Goal: Task Accomplishment & Management: Manage account settings

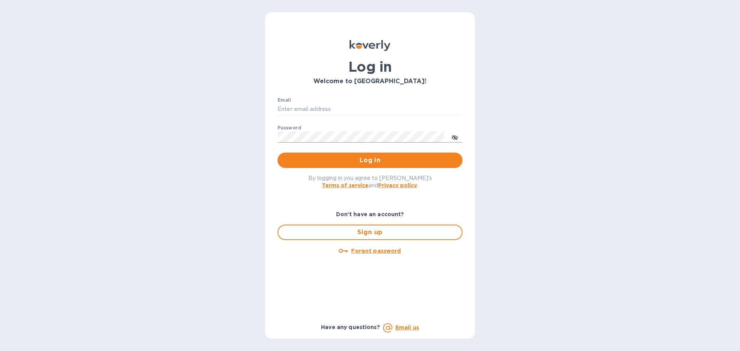
type input "[EMAIL_ADDRESS][PERSON_NAME][DOMAIN_NAME]"
click at [457, 136] on icon "toggle password visibility" at bounding box center [455, 138] width 6 height 6
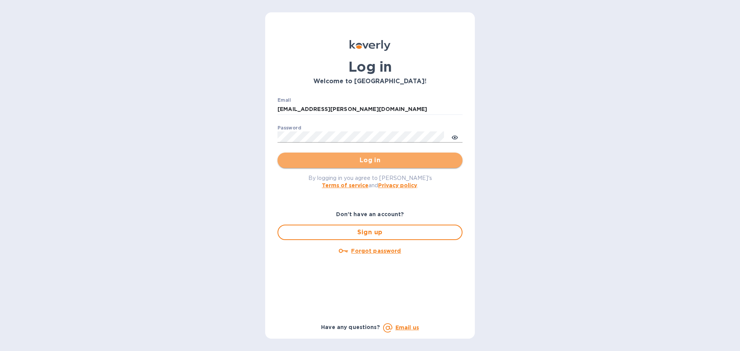
click at [372, 157] on span "Log in" at bounding box center [370, 160] width 173 height 9
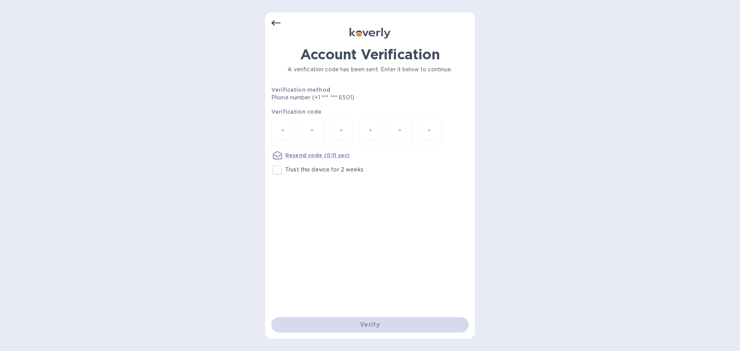
click at [281, 166] on input "Trust this device for 2 weeks" at bounding box center [277, 170] width 16 height 16
checkbox input "true"
click at [289, 136] on div at bounding box center [282, 132] width 23 height 27
type input "3"
type input "8"
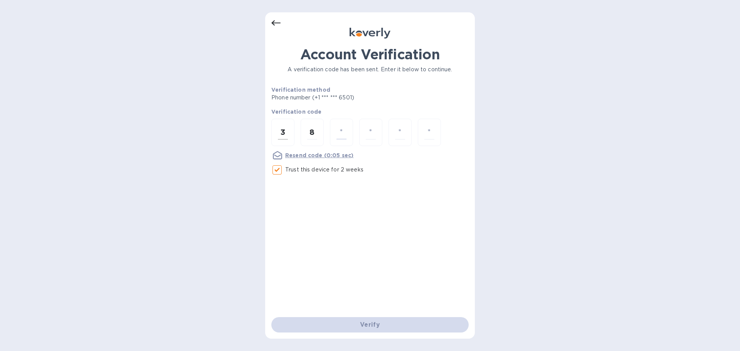
type input "0"
type input "4"
type input "1"
type input "6"
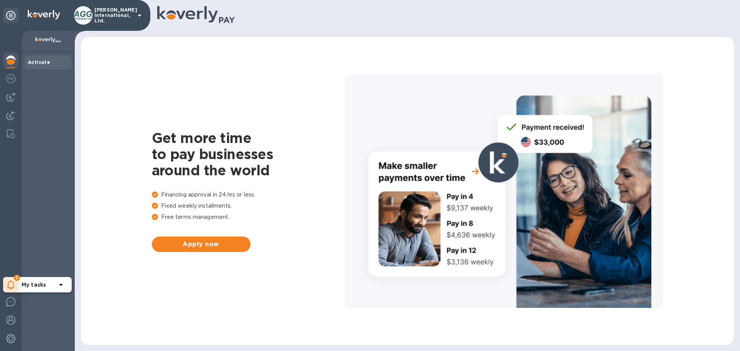
click at [10, 282] on icon at bounding box center [10, 284] width 7 height 9
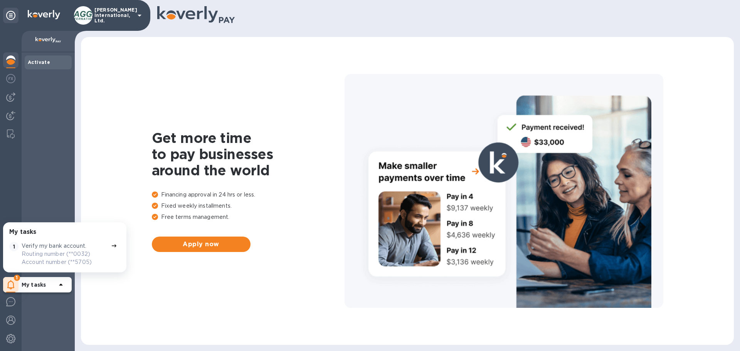
click at [50, 245] on p "Verify my bank account." at bounding box center [54, 246] width 65 height 8
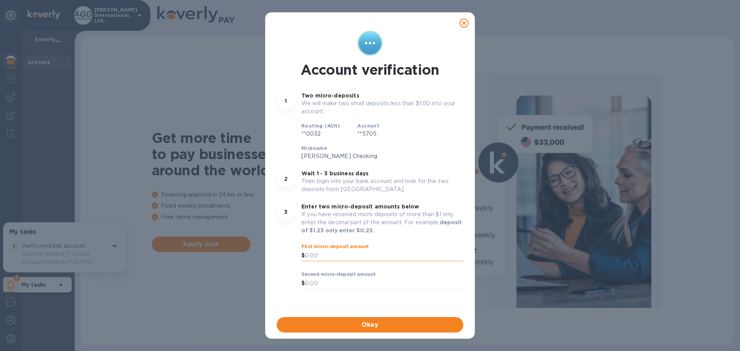
click at [311, 254] on input "text" at bounding box center [384, 256] width 158 height 12
type input "0.16"
click at [314, 281] on input "text" at bounding box center [384, 284] width 158 height 12
type input "0.22"
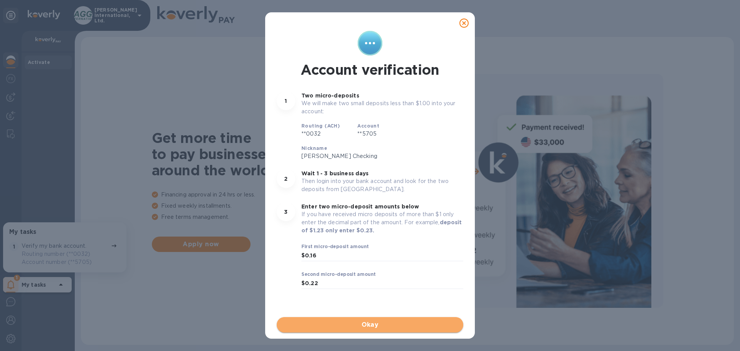
click at [346, 323] on span "Okay" at bounding box center [370, 324] width 174 height 9
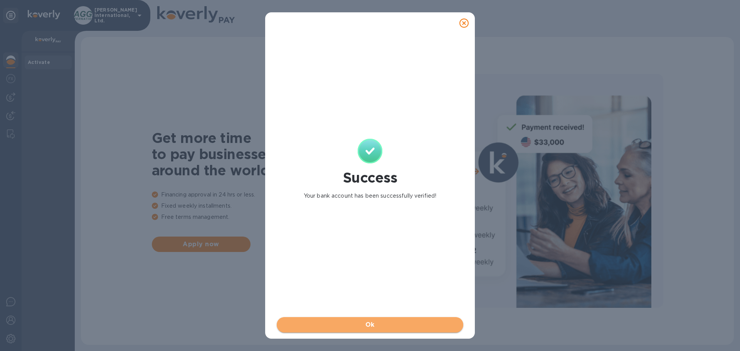
click at [344, 320] on span "Ok" at bounding box center [370, 324] width 174 height 9
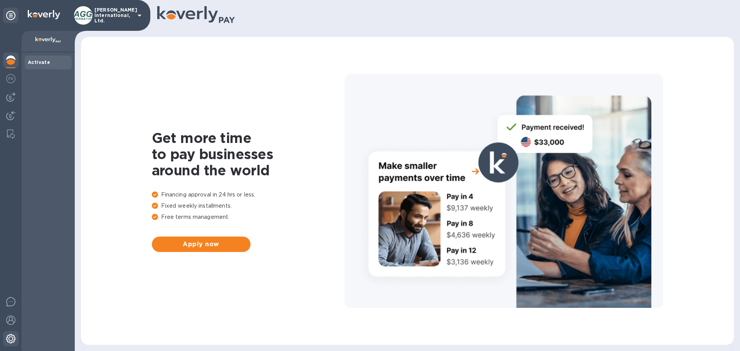
click at [12, 343] on img at bounding box center [10, 338] width 9 height 9
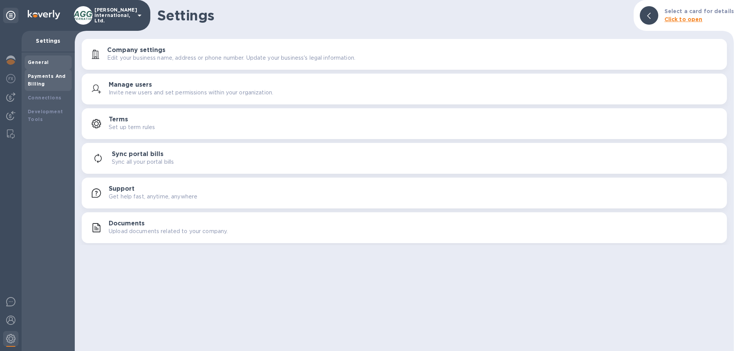
click at [49, 75] on b "Payments And Billing" at bounding box center [47, 79] width 38 height 13
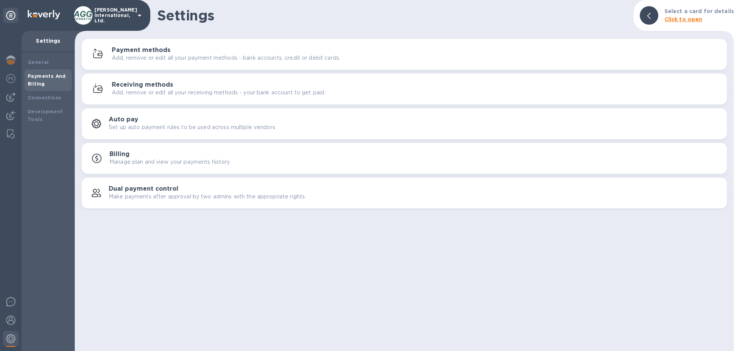
click at [188, 93] on p "Add, remove or edit all your receiving methods - your bank account to get paid." at bounding box center [219, 93] width 214 height 8
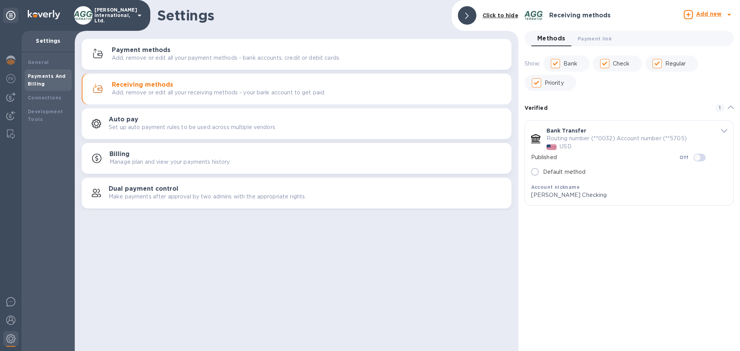
click at [559, 173] on p "Default method" at bounding box center [564, 172] width 43 height 8
click at [543, 173] on input "Default method" at bounding box center [535, 172] width 16 height 16
checkbox input "true"
radio input "true"
click at [658, 264] on div "Receiving methods Add new Methods 0 Payment link 0 Show: Bank Check Regular Pri…" at bounding box center [629, 175] width 222 height 351
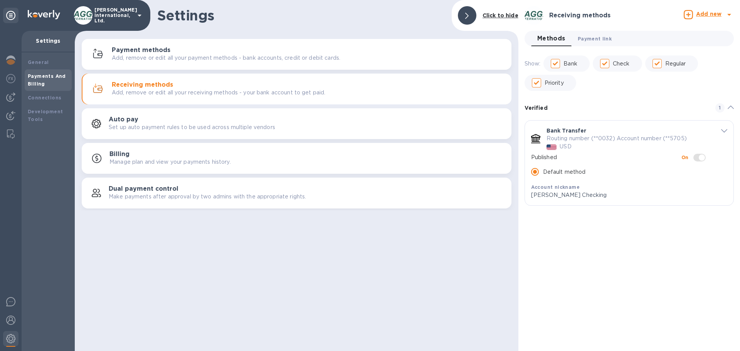
click at [605, 35] on span "Payment link 0" at bounding box center [595, 39] width 34 height 8
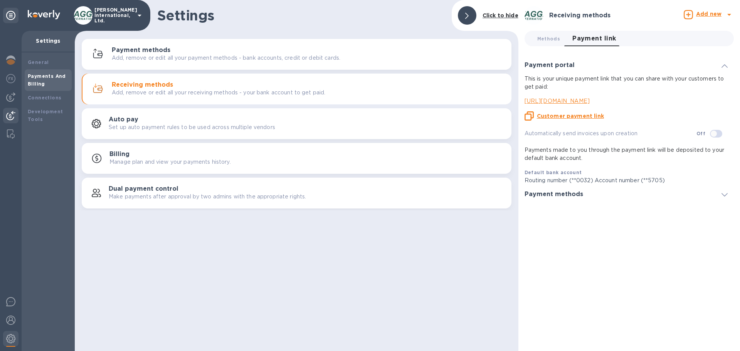
click at [12, 114] on img at bounding box center [10, 115] width 9 height 9
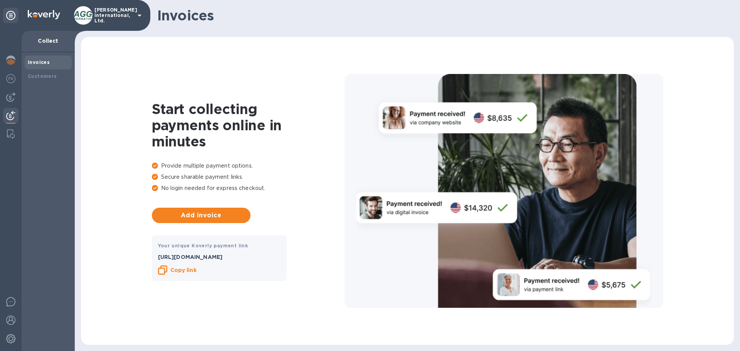
click at [39, 61] on b "Invoices" at bounding box center [39, 62] width 22 height 6
click at [8, 76] on img at bounding box center [10, 78] width 9 height 9
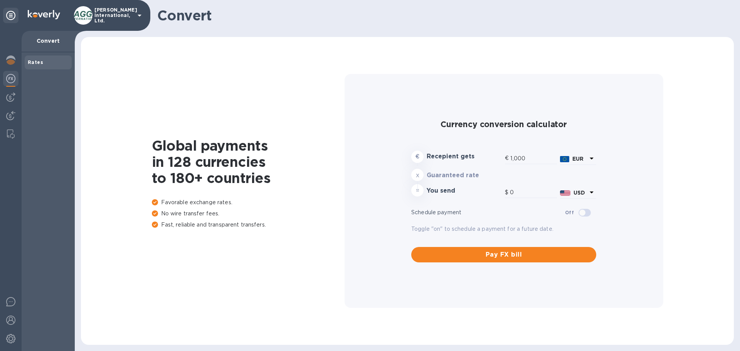
type input "1,172.85"
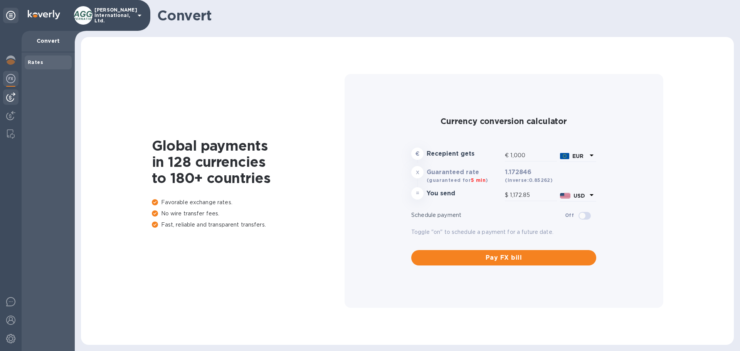
click at [10, 98] on img at bounding box center [10, 96] width 9 height 9
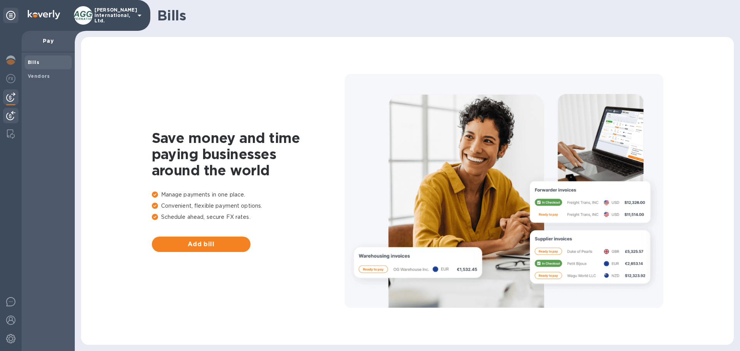
click at [10, 114] on img at bounding box center [10, 115] width 9 height 9
